Goal: Check status

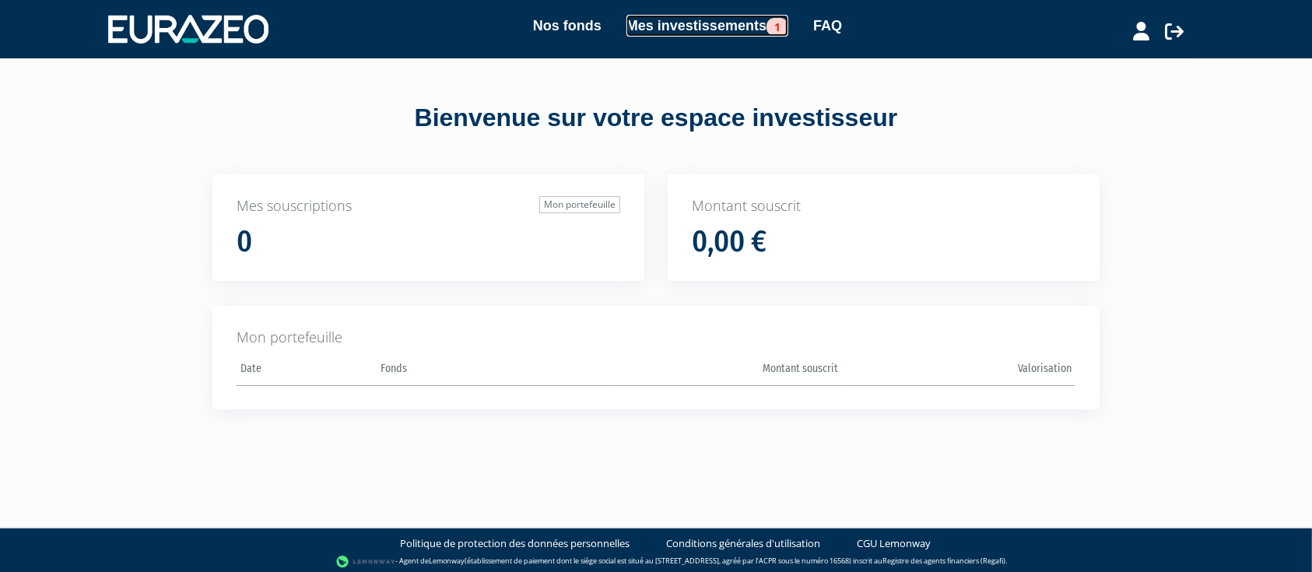
click at [674, 20] on link "Mes investissements 1" at bounding box center [707, 26] width 162 height 22
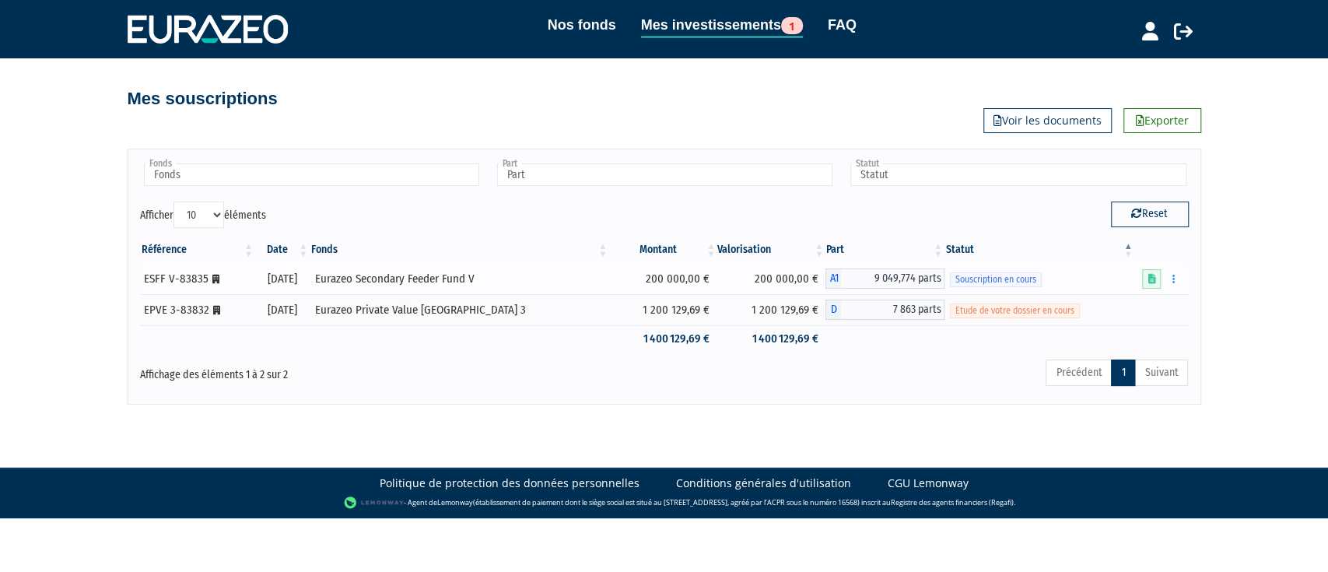
click at [766, 278] on td "200 000,00 €" at bounding box center [771, 278] width 108 height 31
click at [741, 276] on td "200 000,00 €" at bounding box center [771, 278] width 108 height 31
